Goal: Transaction & Acquisition: Purchase product/service

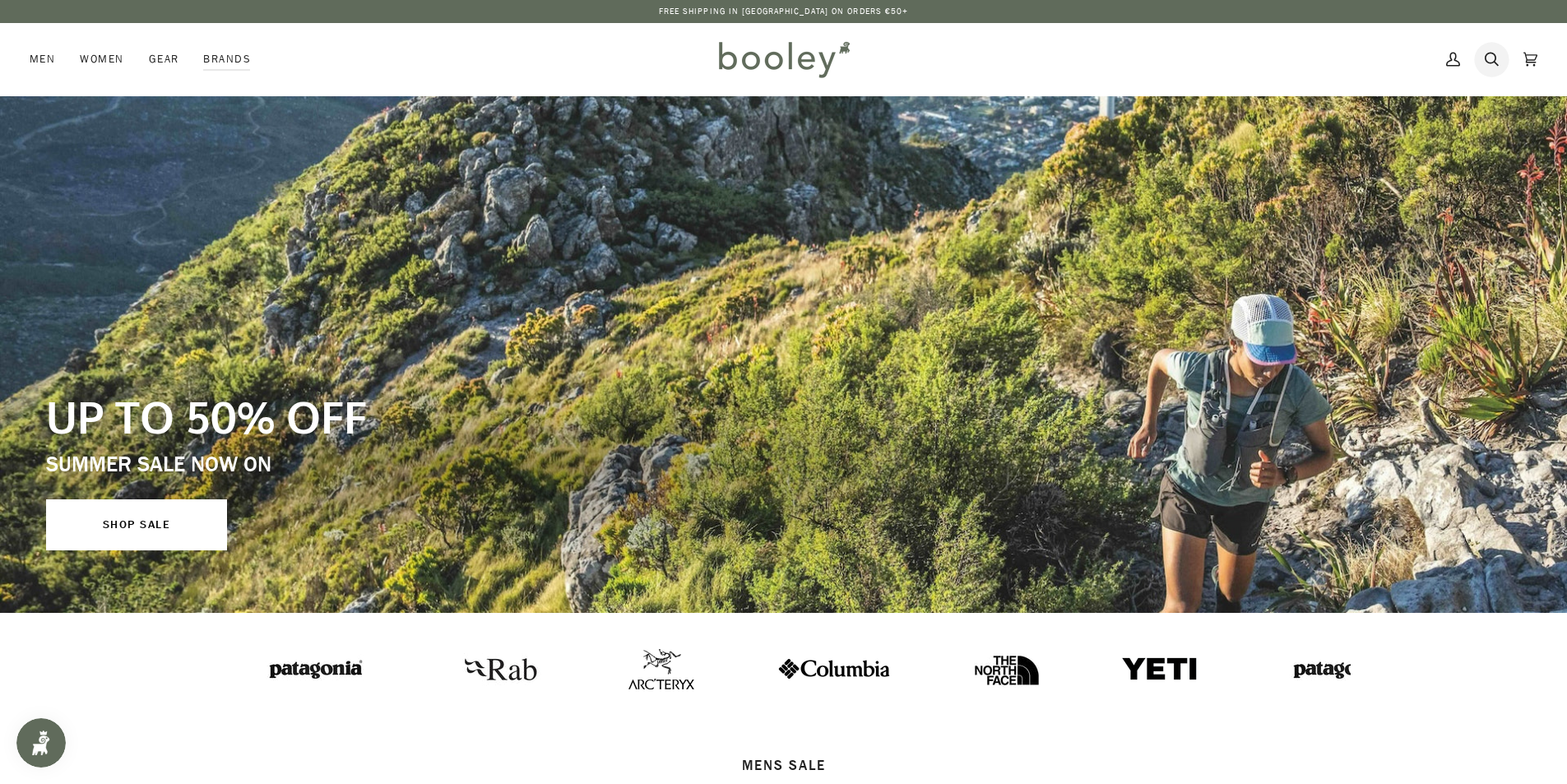
click at [1490, 58] on icon at bounding box center [1491, 59] width 14 height 25
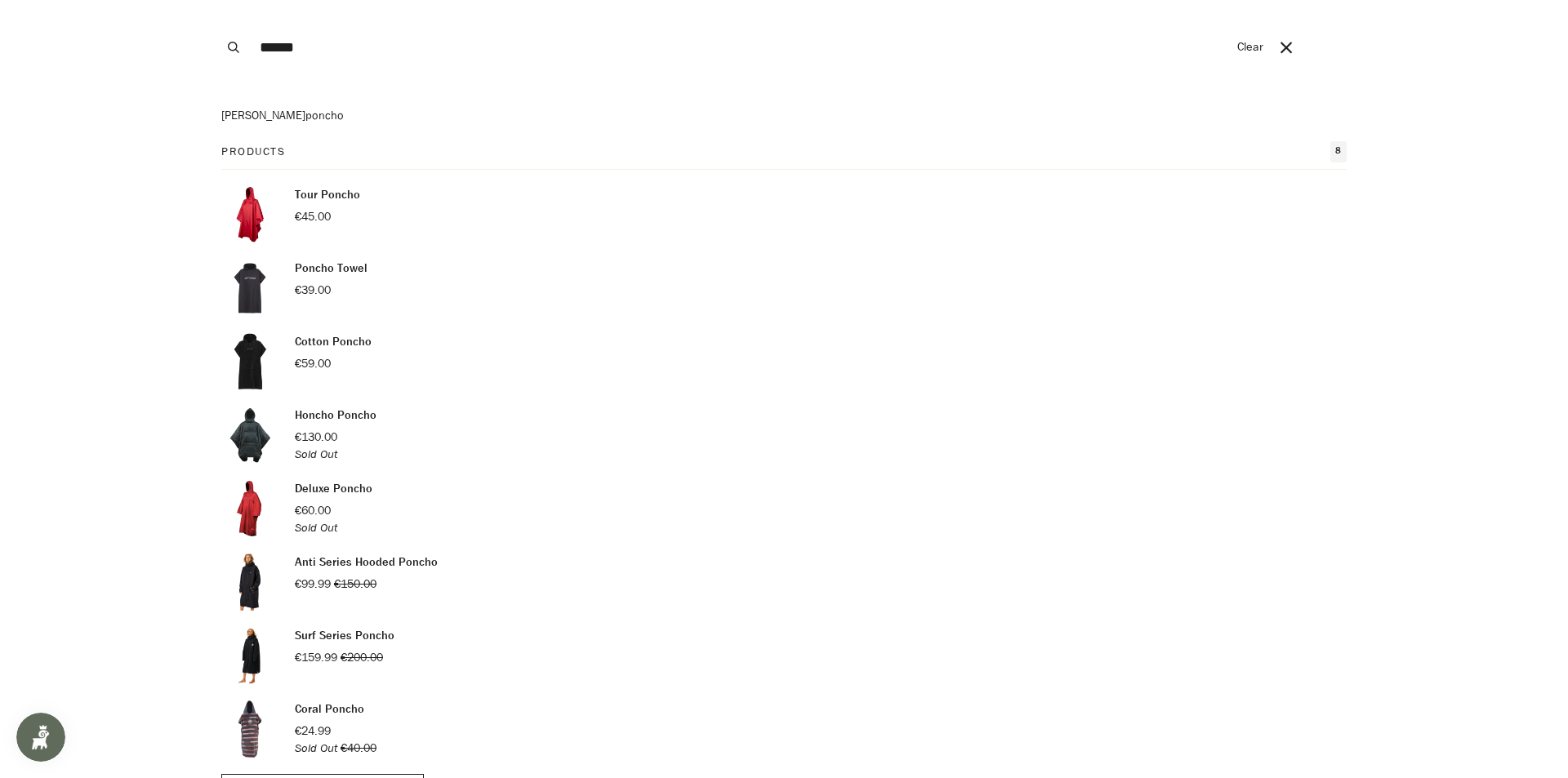
scroll to position [39, 0]
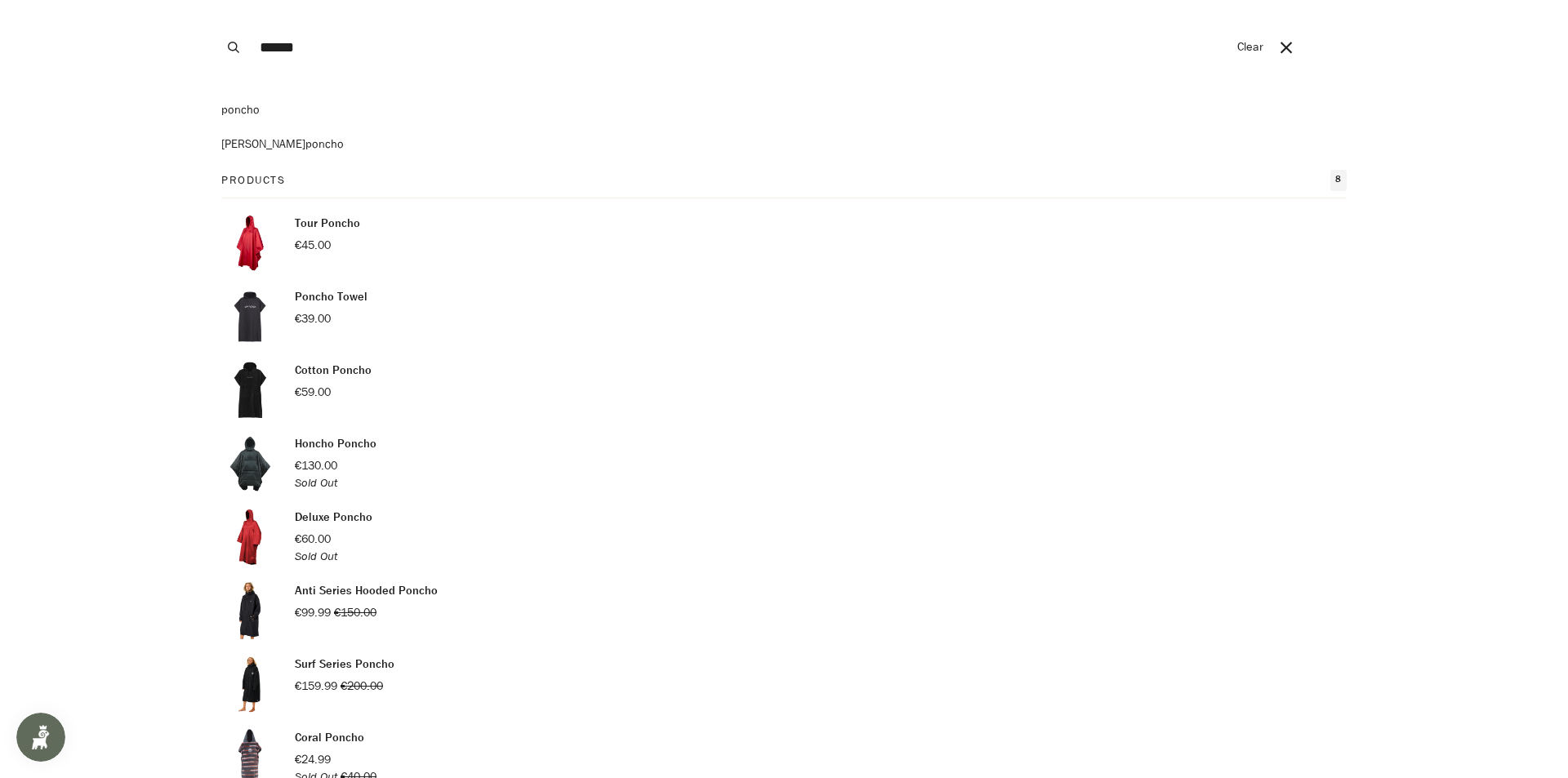
type input "******"
click at [343, 227] on p "Tour Poncho" at bounding box center [327, 224] width 65 height 18
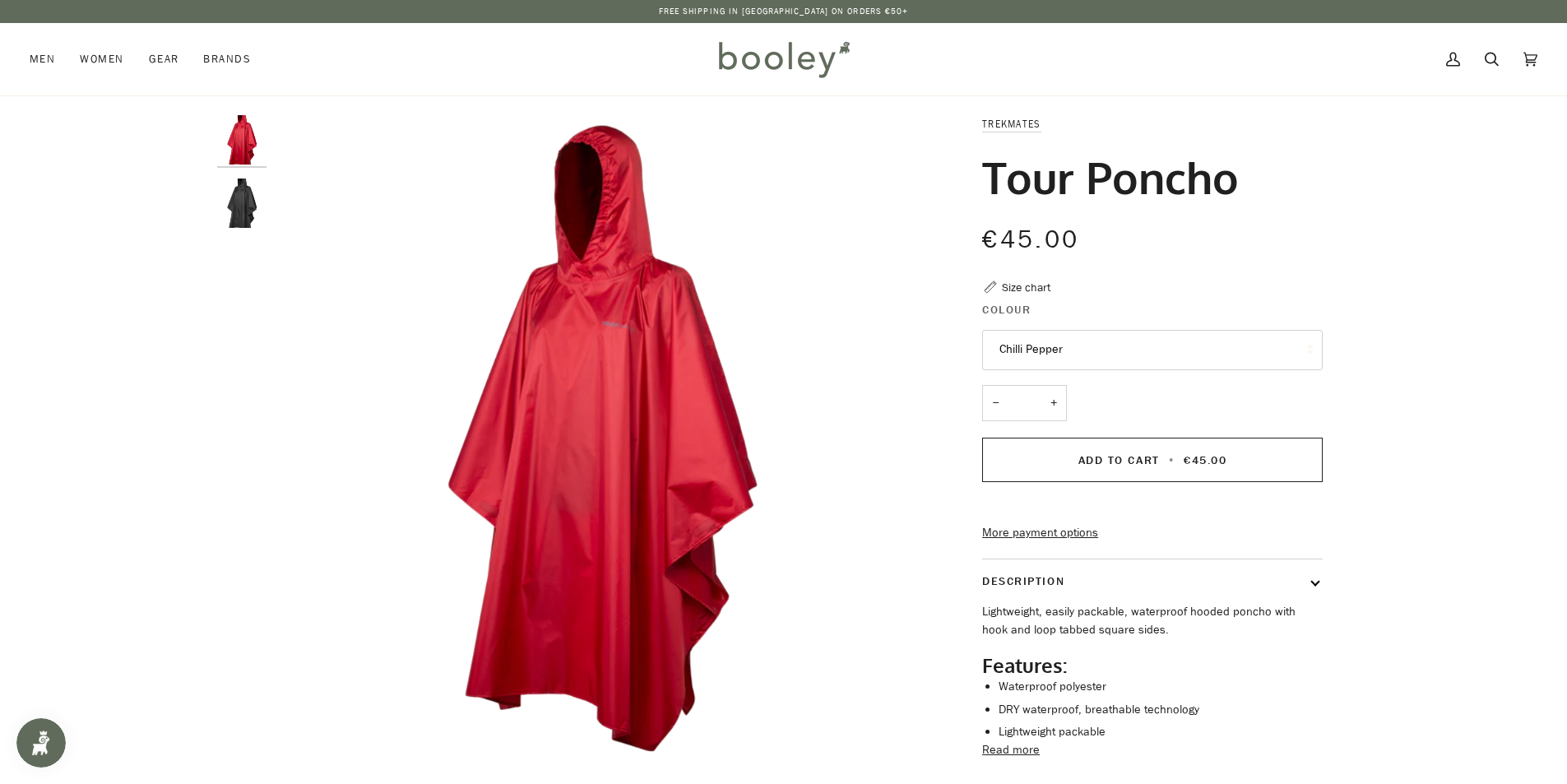
click at [1133, 349] on button "Chilli Pepper" at bounding box center [1153, 350] width 340 height 41
click at [1499, 243] on div "Zoom Zoom Previous" at bounding box center [784, 490] width 1567 height 749
click at [666, 375] on img "Trekmates Tour Poncho Chilli Pepper - Booley Galway" at bounding box center [600, 441] width 651 height 651
click at [234, 197] on img "Tour Poncho" at bounding box center [241, 202] width 49 height 49
